Goal: Feedback & Contribution: Leave review/rating

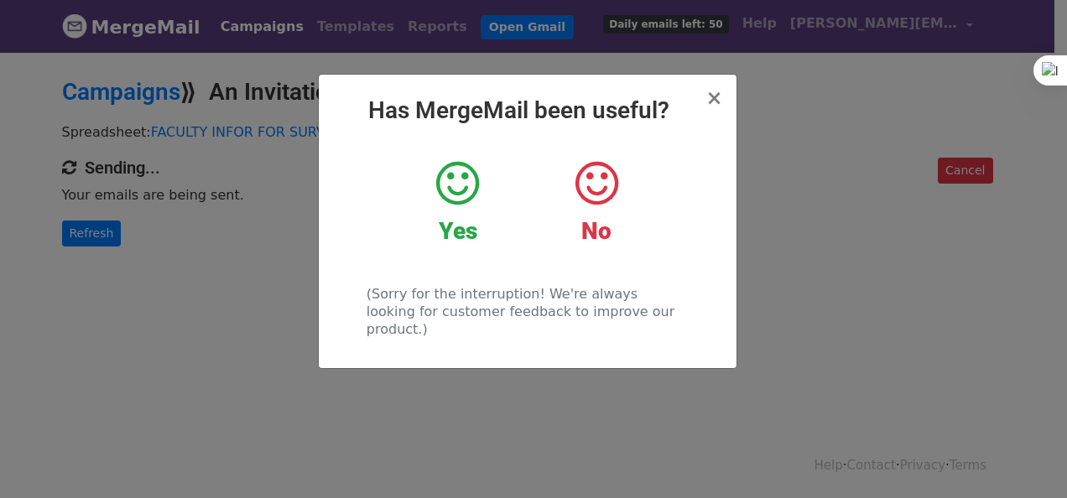
click at [461, 180] on icon at bounding box center [457, 184] width 43 height 50
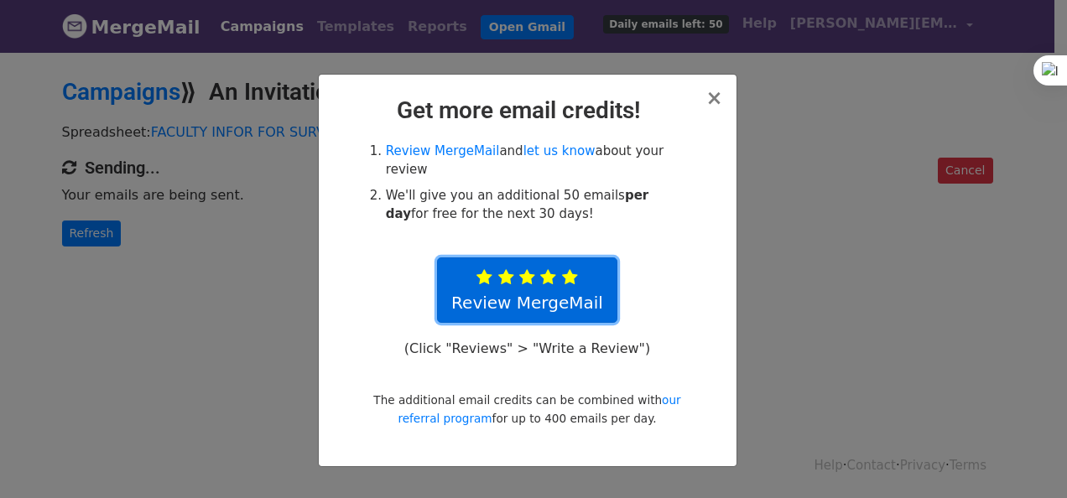
click at [552, 267] on link "Review MergeMail" at bounding box center [527, 290] width 180 height 65
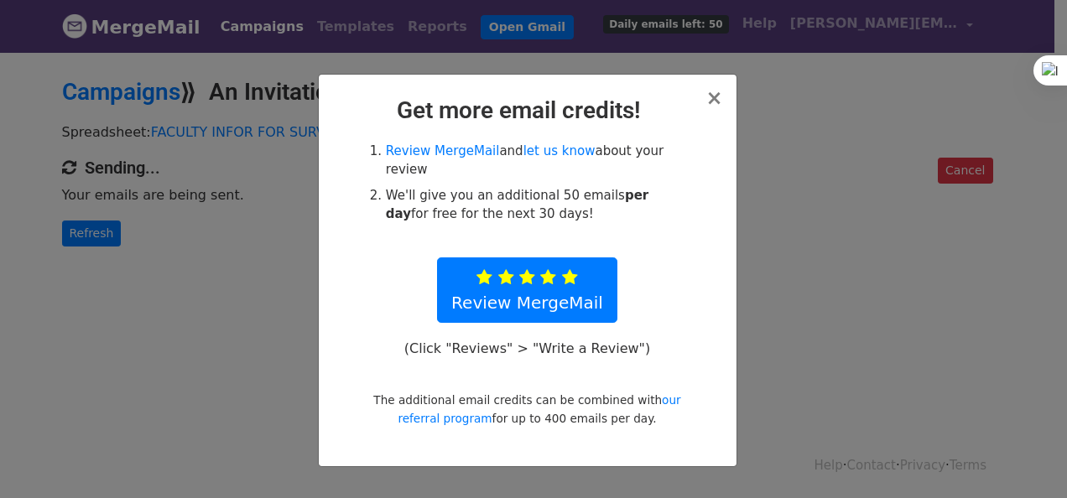
click at [716, 112] on h2 "Get more email credits!" at bounding box center [527, 110] width 391 height 29
click at [716, 101] on span "×" at bounding box center [713, 97] width 17 height 23
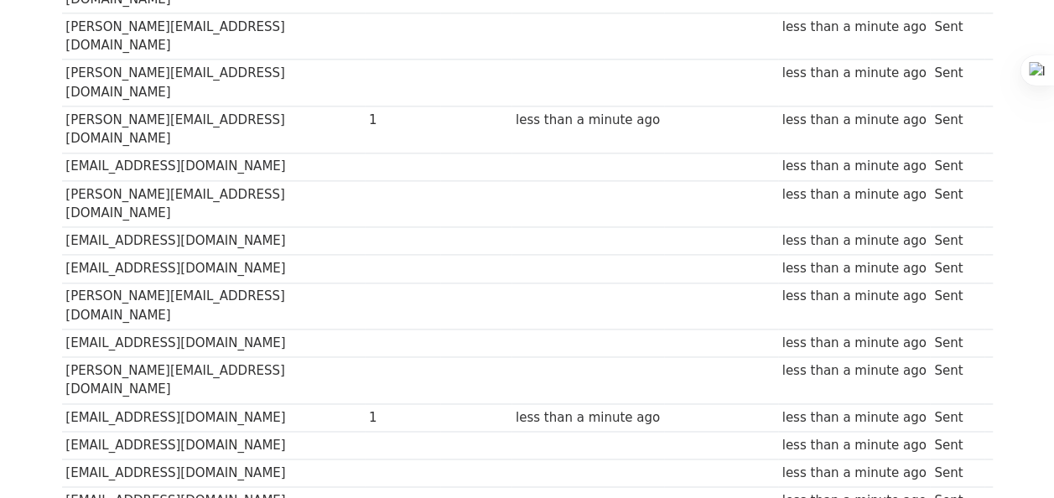
scroll to position [1301, 0]
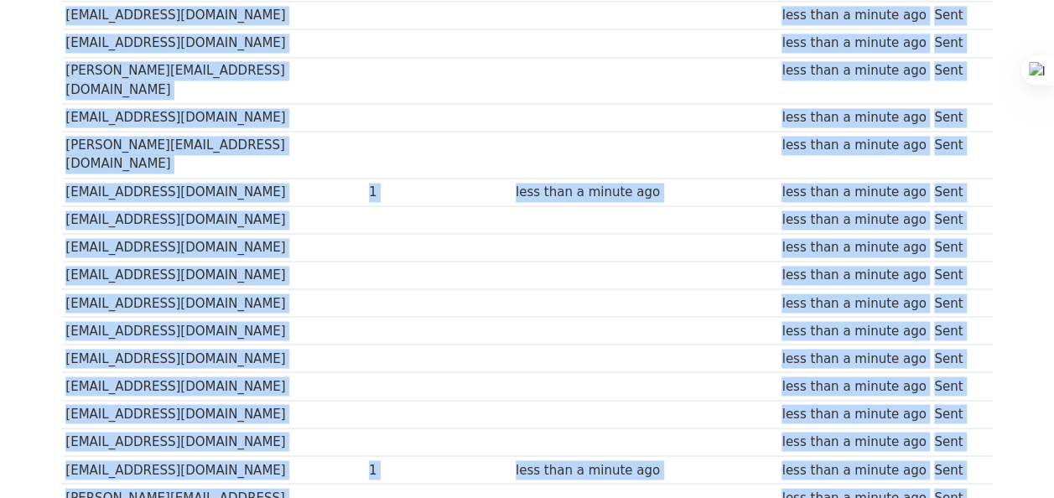
drag, startPoint x: 0, startPoint y: 0, endPoint x: 222, endPoint y: 445, distance: 497.1
copy body "souravm@iitk.ac.in 1 minute ago Sent sourya@iitk.ac.in 1 minute ago Sent vanama…"
